Goal: Find specific page/section

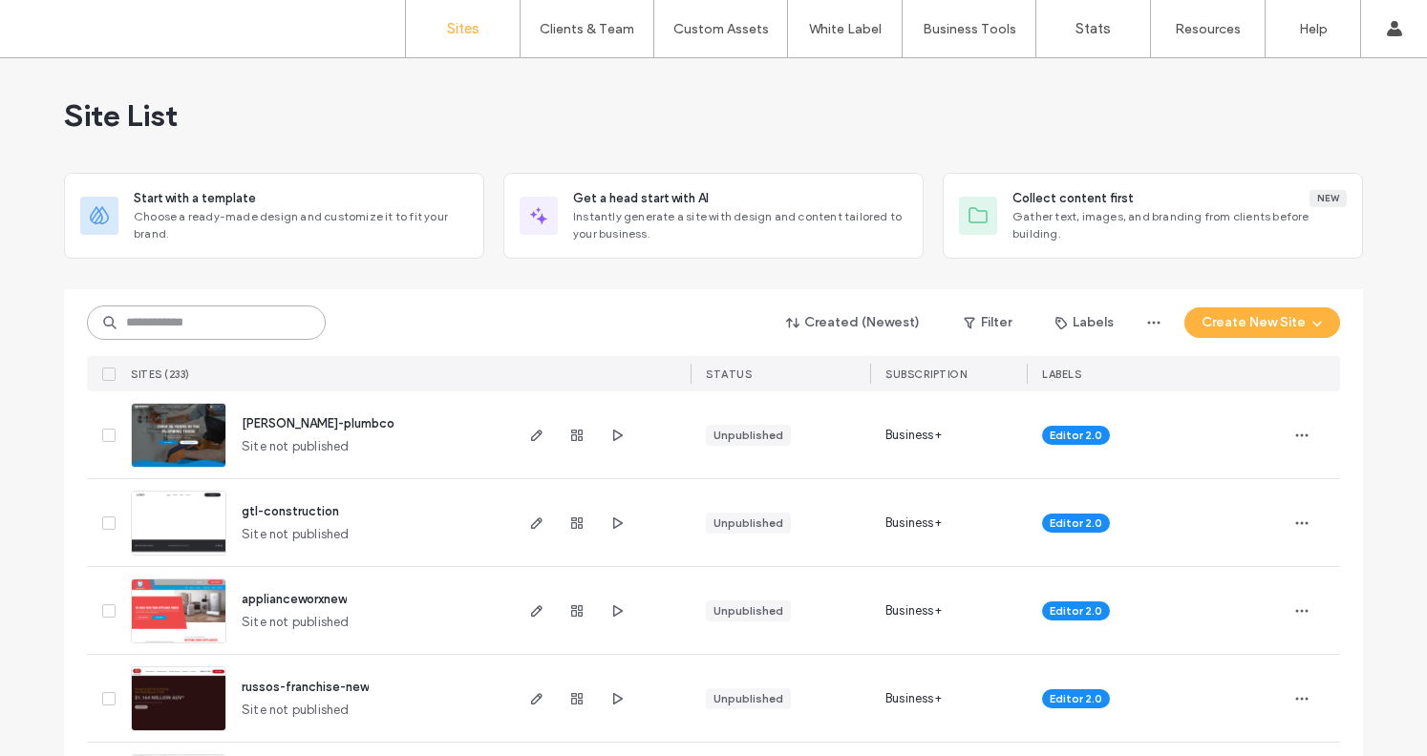
click at [196, 328] on input at bounding box center [206, 323] width 239 height 34
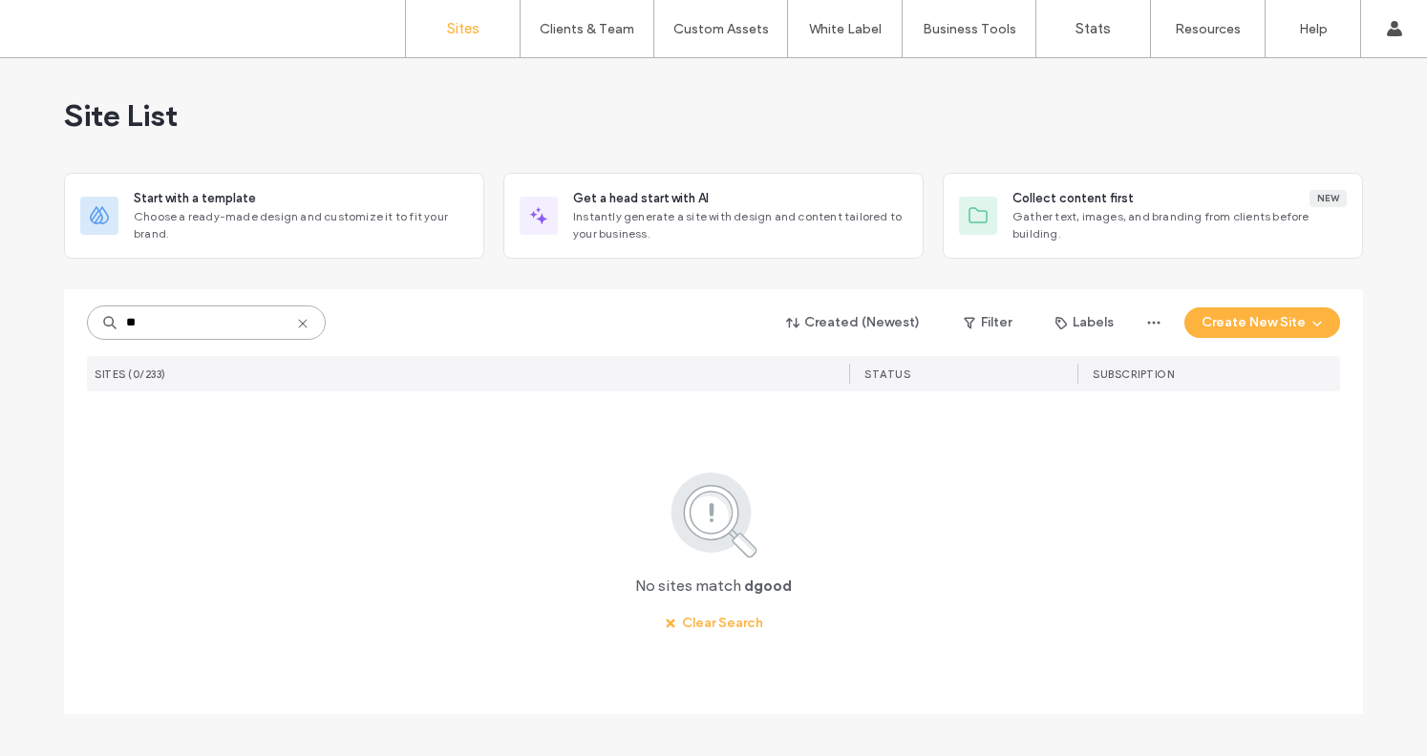
type input "*"
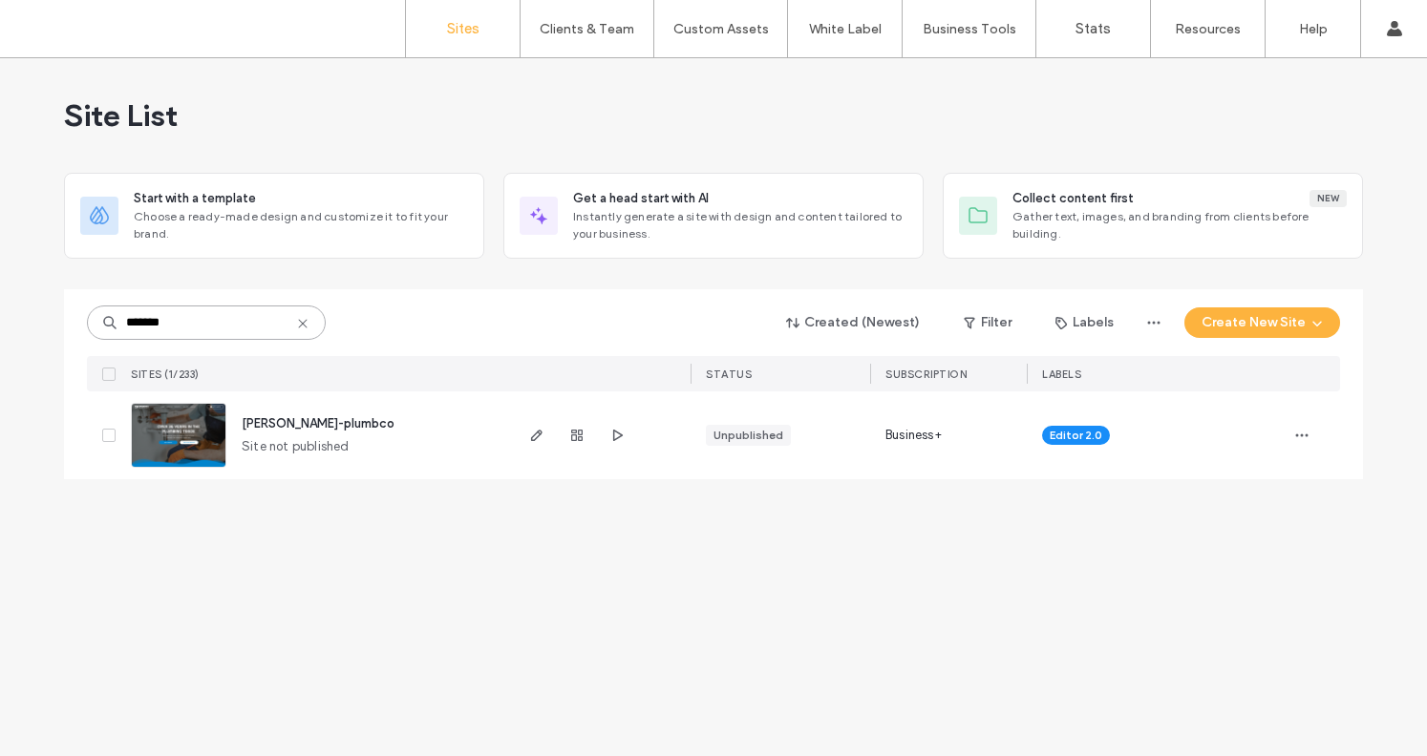
type input "*******"
click at [185, 427] on img at bounding box center [179, 469] width 94 height 130
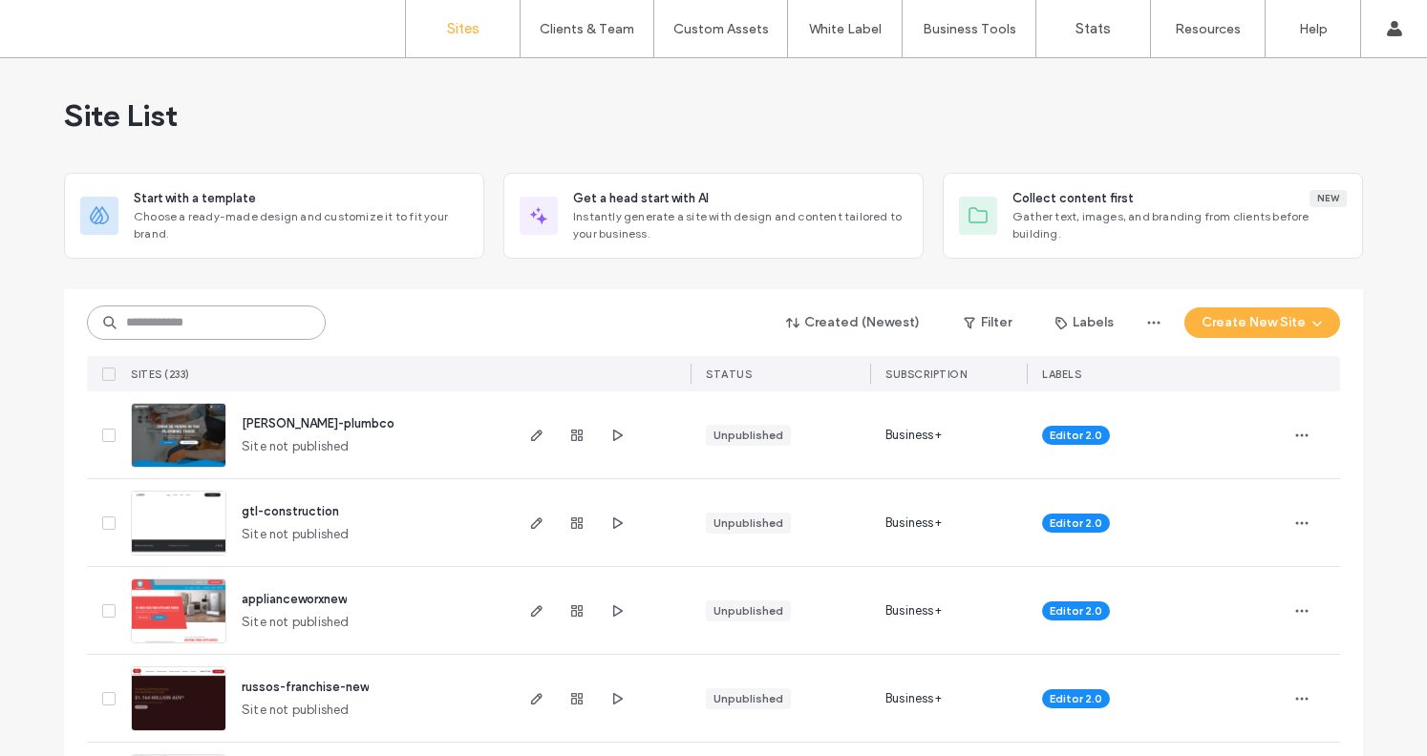
click at [159, 326] on input at bounding box center [206, 323] width 239 height 34
click at [1313, 202] on link "Sign Out" at bounding box center [1335, 198] width 184 height 39
